Goal: Task Accomplishment & Management: Manage account settings

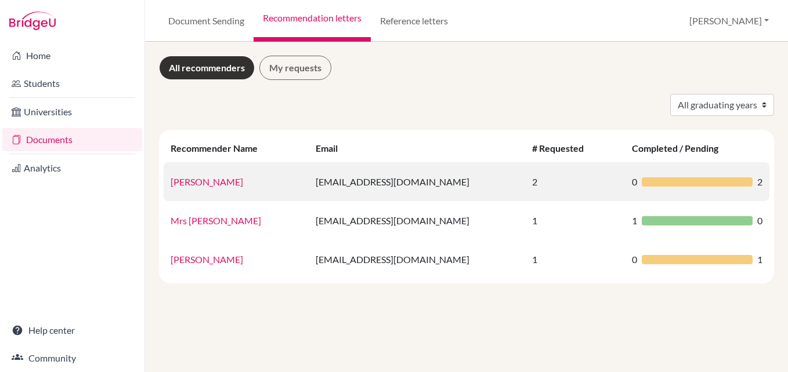
click at [220, 182] on link "[PERSON_NAME]" at bounding box center [207, 181] width 73 height 11
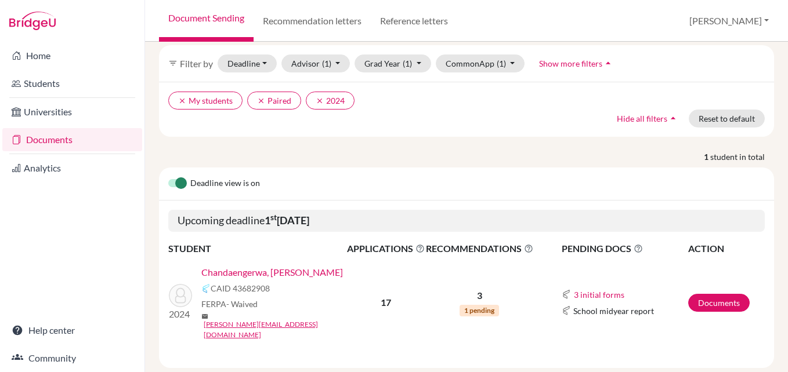
scroll to position [53, 0]
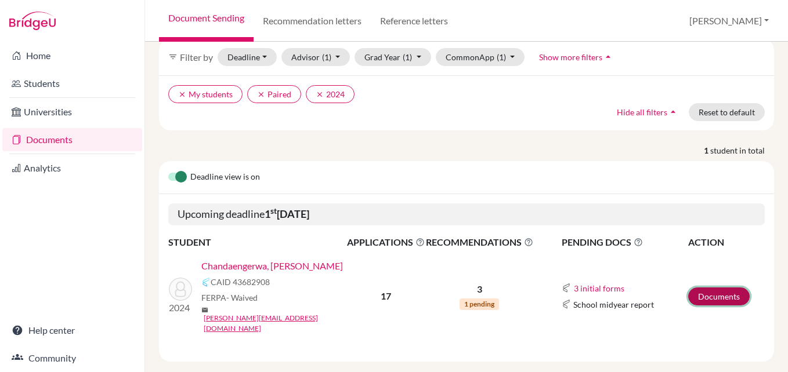
click at [716, 288] on link "Documents" at bounding box center [718, 297] width 61 height 18
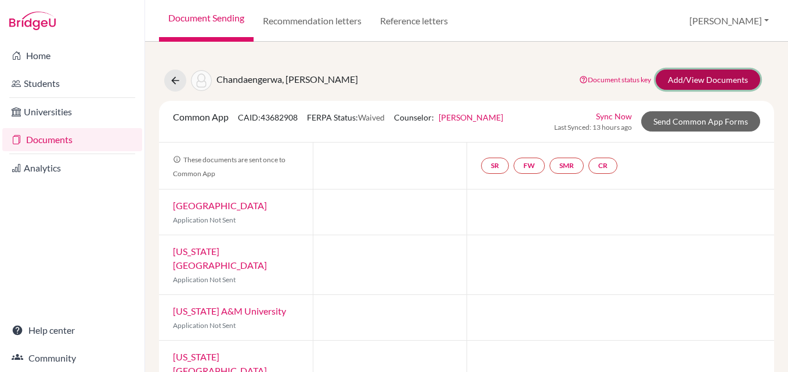
click at [715, 81] on link "Add/View Documents" at bounding box center [707, 80] width 104 height 20
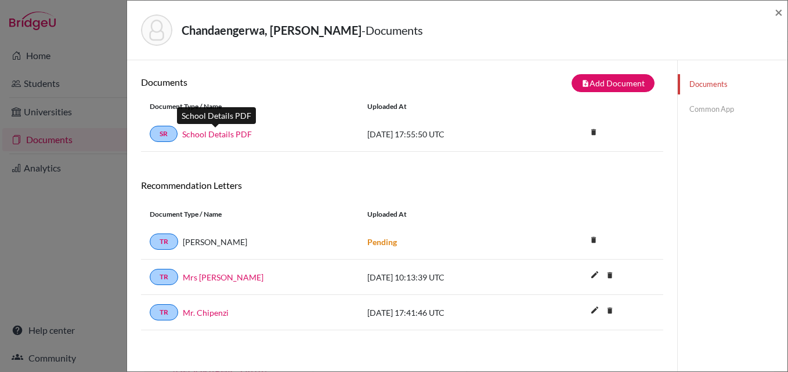
click at [232, 132] on link "School Details PDF" at bounding box center [217, 134] width 70 height 12
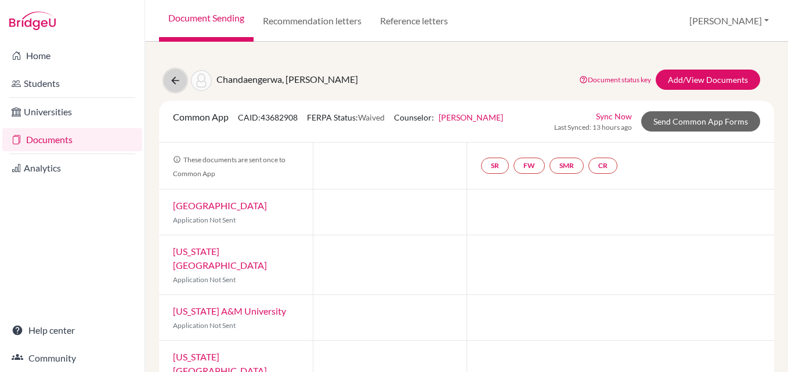
click at [175, 75] on icon at bounding box center [175, 81] width 12 height 12
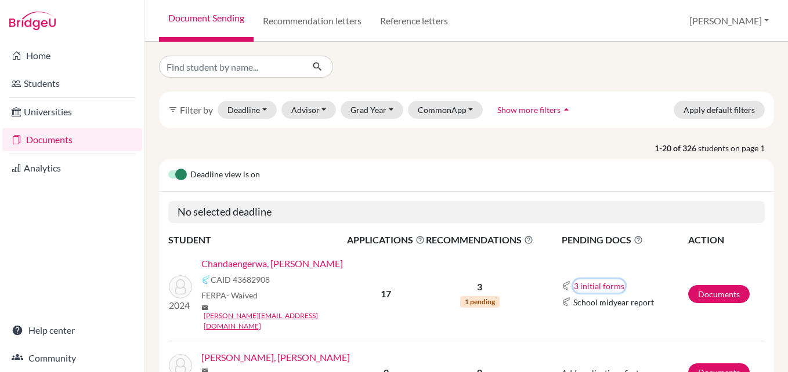
click at [608, 280] on button "3 initial forms" at bounding box center [599, 286] width 52 height 13
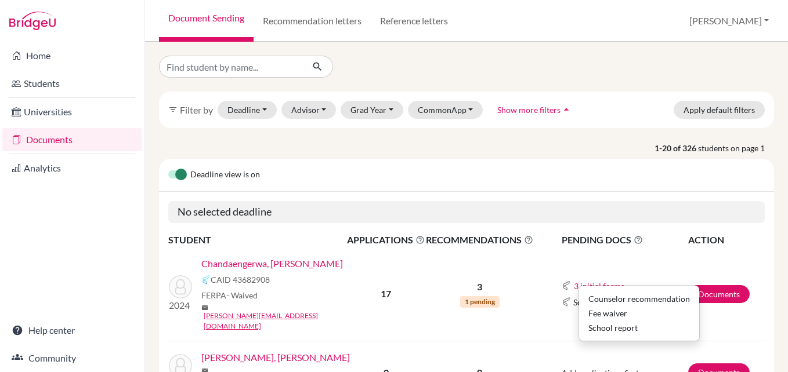
click at [733, 255] on td "Documents" at bounding box center [725, 295] width 77 height 94
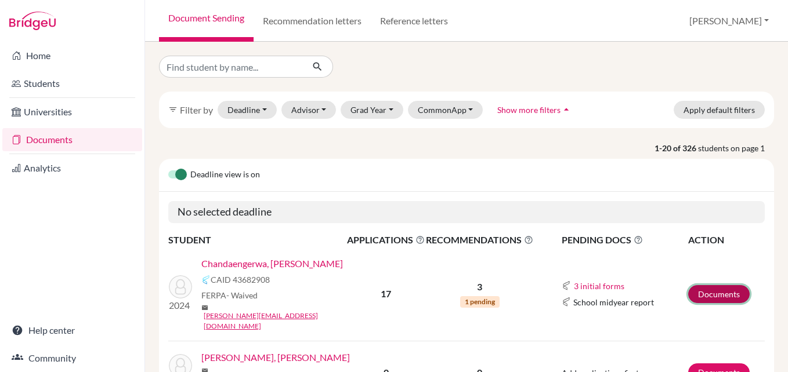
click at [717, 285] on link "Documents" at bounding box center [718, 294] width 61 height 18
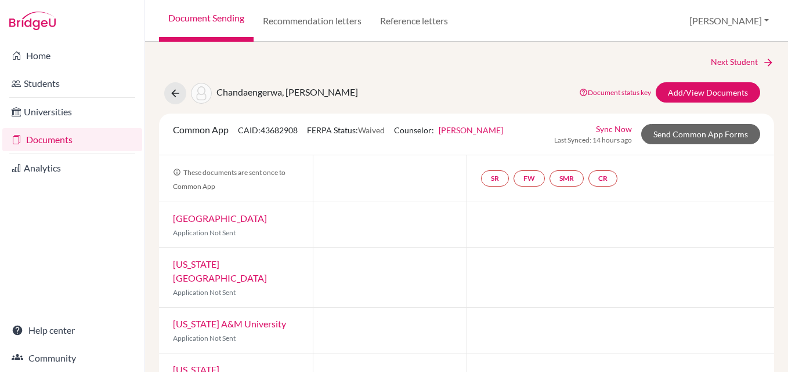
click at [124, 225] on div "Home Students Universities Documents Analytics Help center Community" at bounding box center [72, 207] width 144 height 331
click at [679, 95] on link "Add/View Documents" at bounding box center [707, 92] width 104 height 20
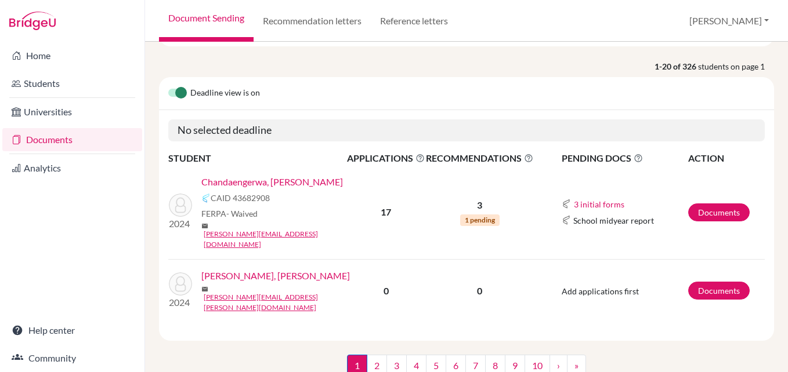
scroll to position [93, 0]
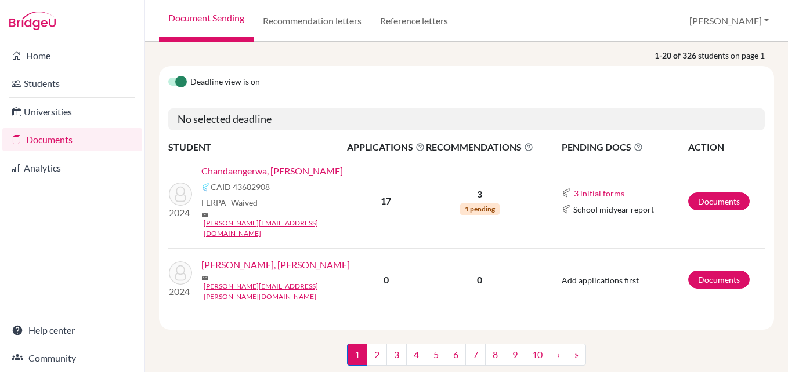
click at [222, 172] on link "Chandaengerwa, [PERSON_NAME]" at bounding box center [272, 171] width 142 height 14
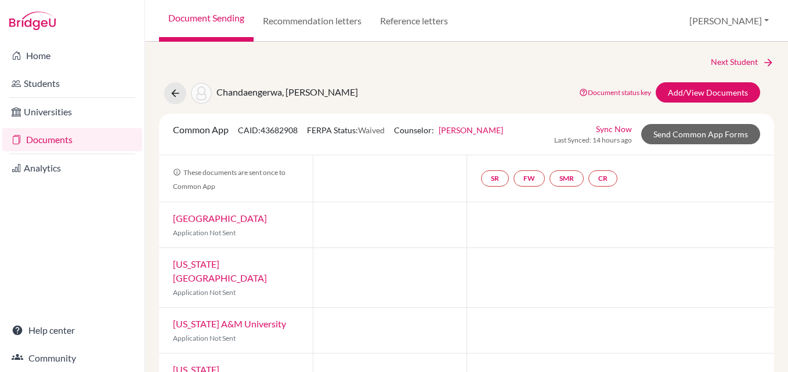
click at [49, 139] on link "Documents" at bounding box center [72, 139] width 140 height 23
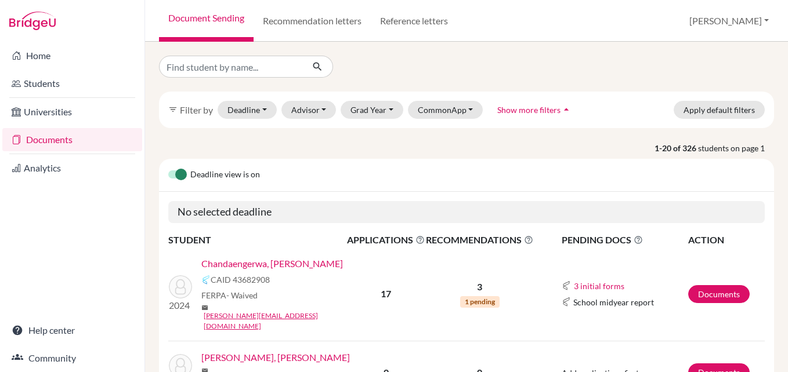
scroll to position [99, 0]
click at [612, 280] on button "3 initial forms" at bounding box center [599, 286] width 52 height 13
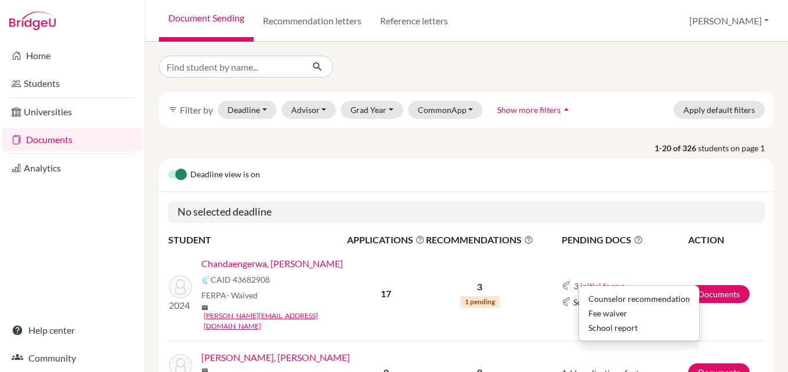
click at [658, 260] on td "3 initial forms Counselor recommendation Fee waiver School report School midyea…" at bounding box center [611, 295] width 154 height 94
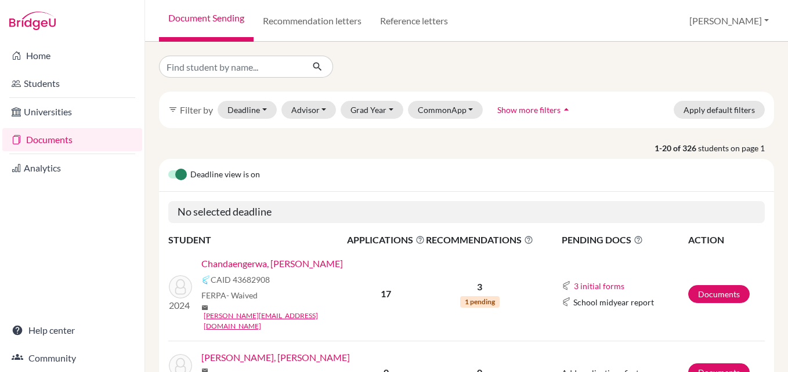
scroll to position [99, 0]
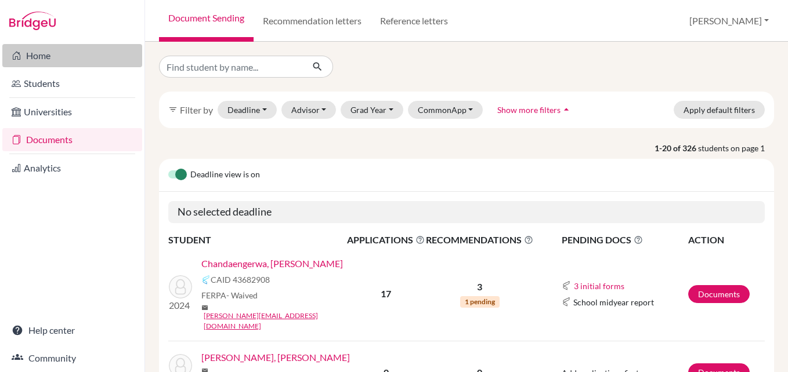
click at [45, 53] on link "Home" at bounding box center [72, 55] width 140 height 23
